Goal: Transaction & Acquisition: Purchase product/service

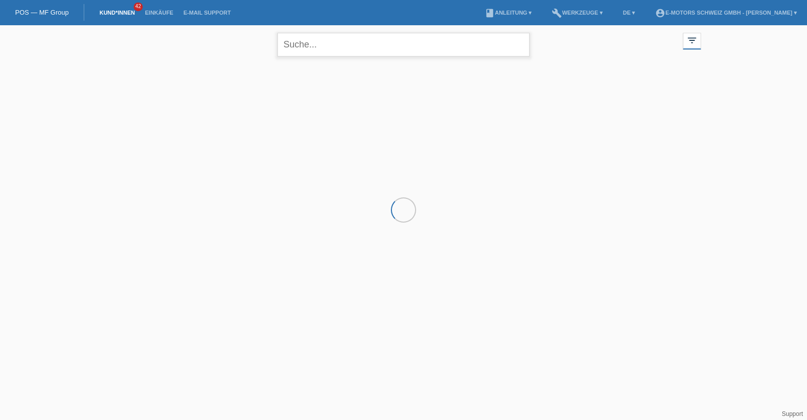
click at [388, 54] on input "text" at bounding box center [403, 45] width 252 height 24
type input "vidoje"
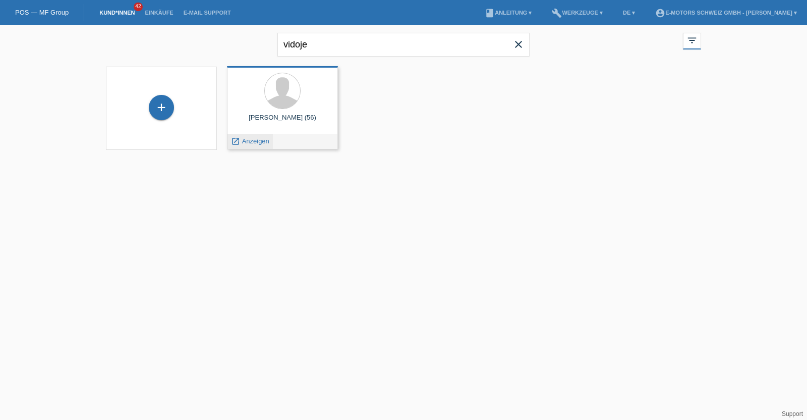
click at [250, 138] on span "Anzeigen" at bounding box center [255, 141] width 27 height 8
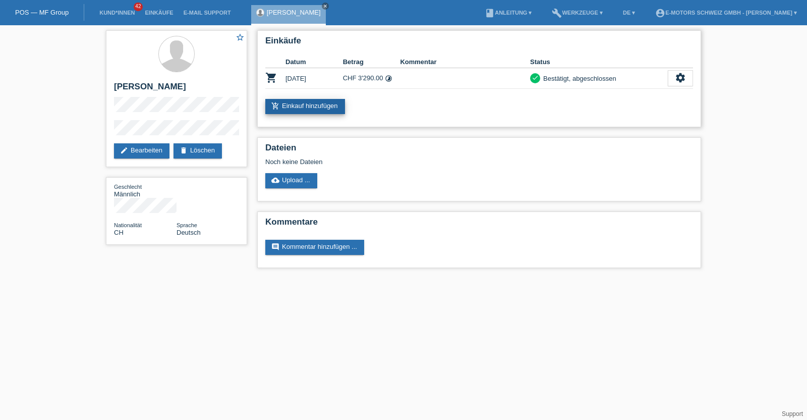
click at [326, 102] on link "add_shopping_cart Einkauf hinzufügen" at bounding box center [305, 106] width 80 height 15
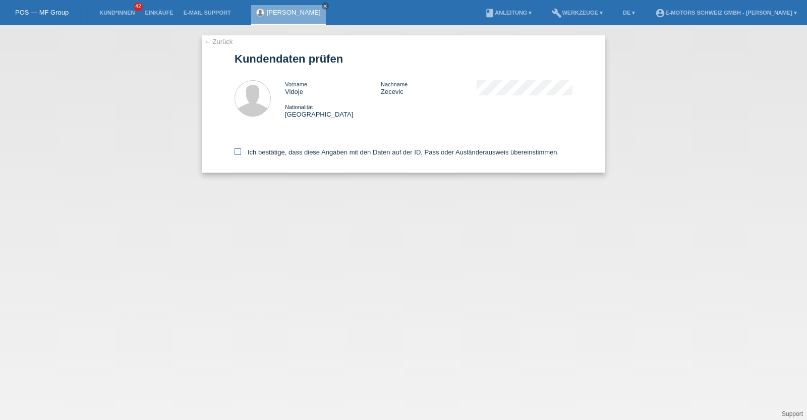
click at [335, 153] on label "Ich bestätige, dass diese Angaben mit den Daten auf der ID, Pass oder Ausländer…" at bounding box center [396, 152] width 324 height 8
click at [241, 153] on input "Ich bestätige, dass diese Angaben mit den Daten auf der ID, Pass oder Ausländer…" at bounding box center [237, 151] width 7 height 7
checkbox input "true"
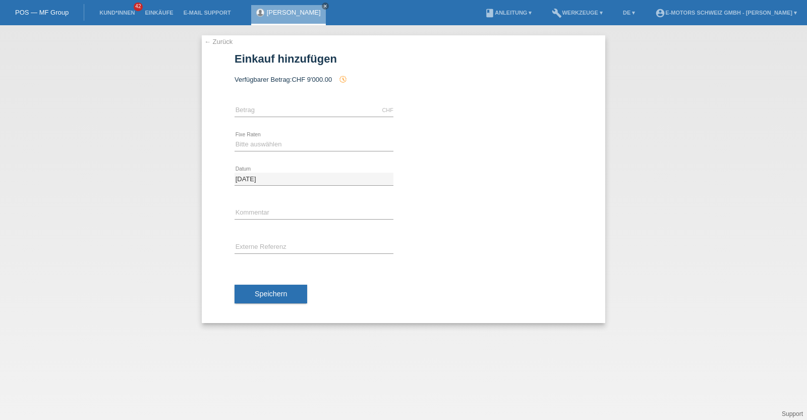
click at [290, 11] on link "[PERSON_NAME]" at bounding box center [294, 13] width 54 height 8
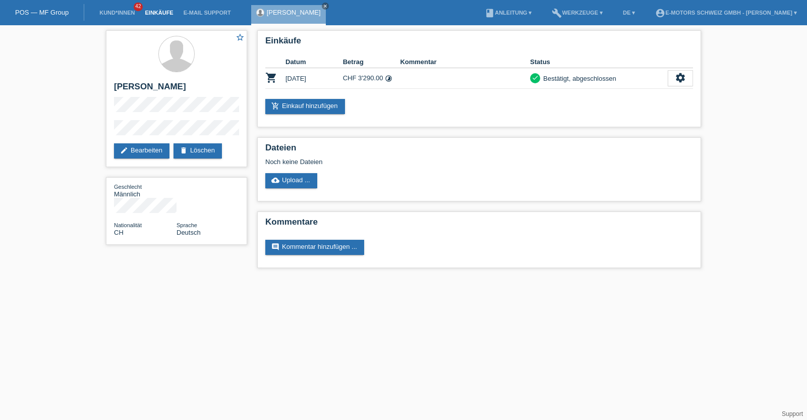
click at [151, 11] on link "Einkäufe" at bounding box center [159, 13] width 38 height 6
